Goal: Task Accomplishment & Management: Manage account settings

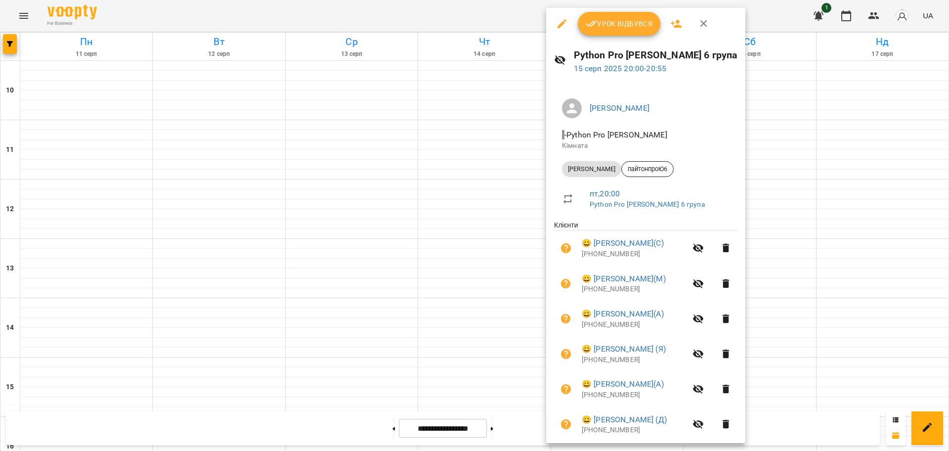
scroll to position [426, 0]
click at [463, 19] on div at bounding box center [474, 225] width 949 height 451
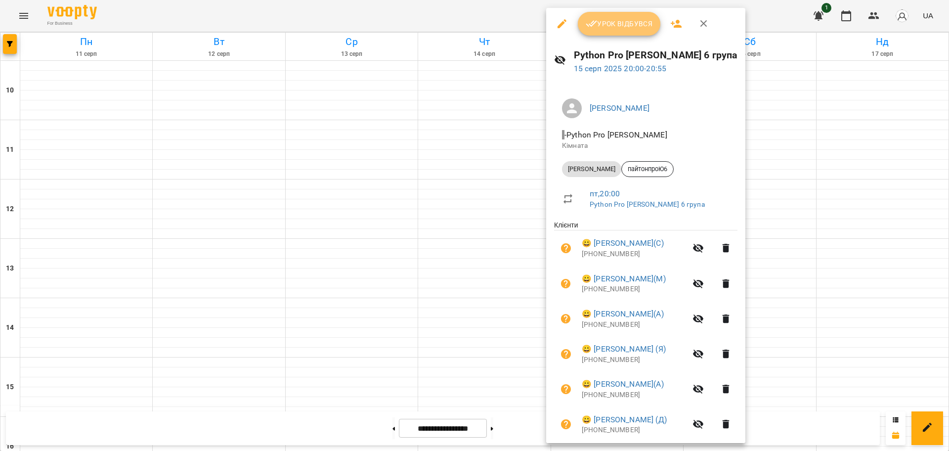
click at [620, 31] on button "Урок відбувся" at bounding box center [619, 24] width 83 height 24
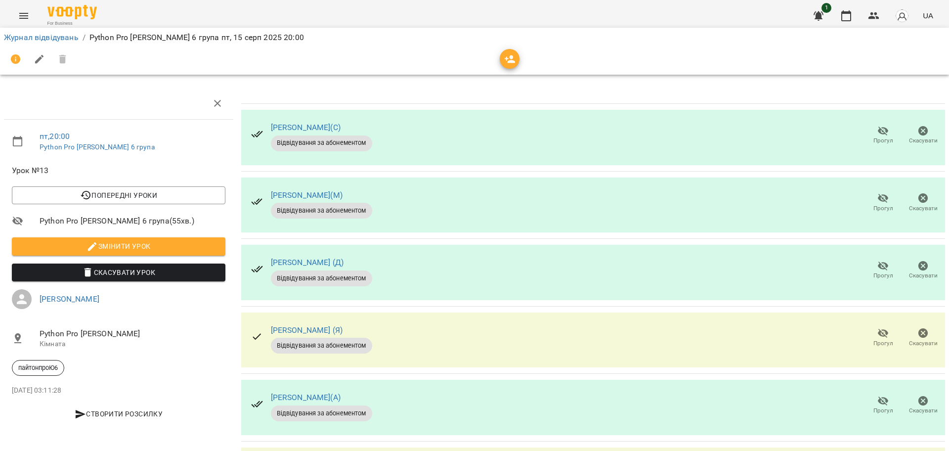
click at [874, 205] on span "Прогул" at bounding box center [883, 208] width 20 height 8
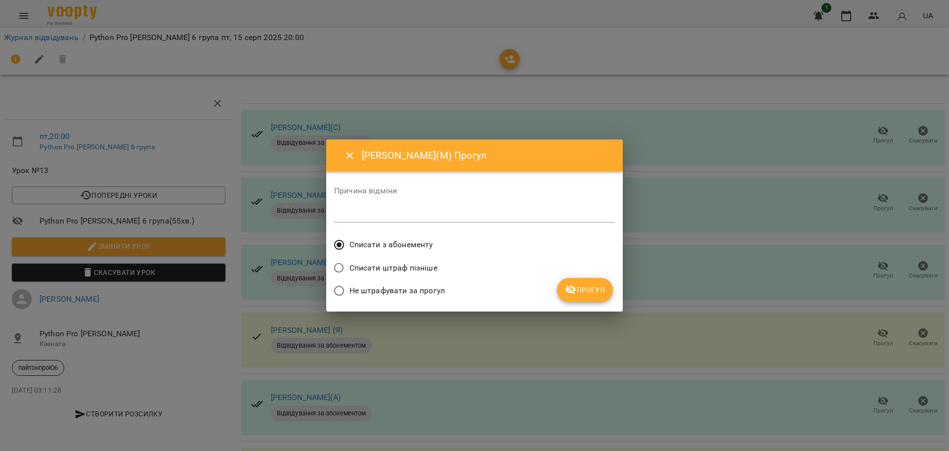
click at [578, 288] on span "Прогул" at bounding box center [585, 290] width 40 height 12
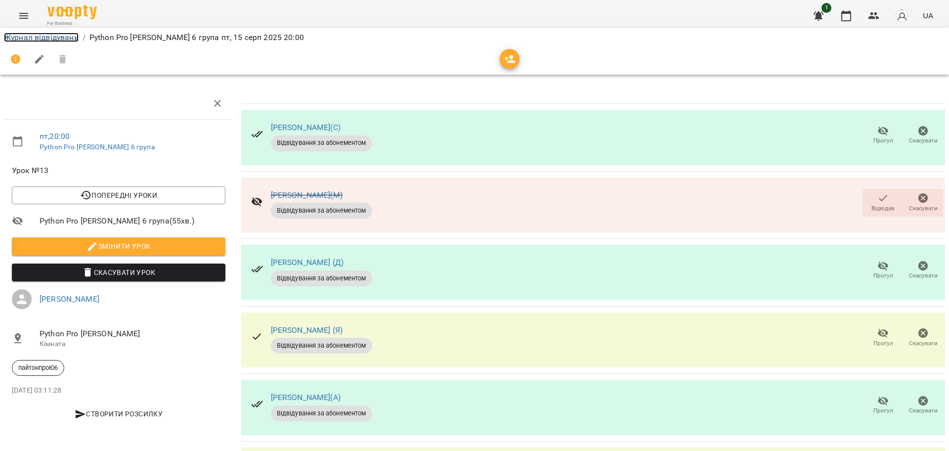
click at [51, 36] on link "Журнал відвідувань" at bounding box center [41, 37] width 75 height 9
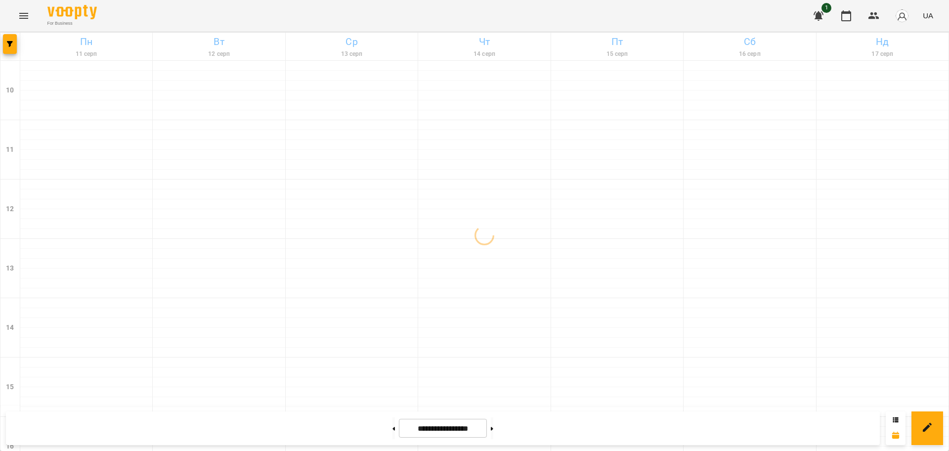
scroll to position [426, 0]
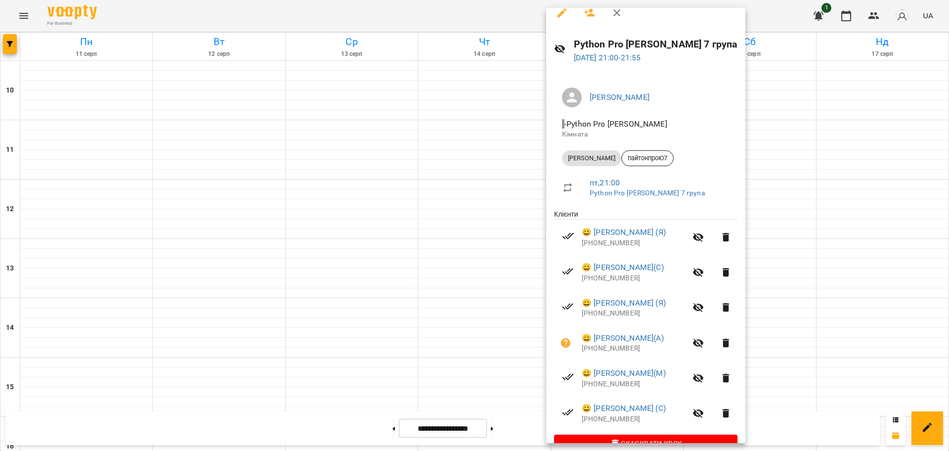
scroll to position [0, 0]
